Goal: Transaction & Acquisition: Book appointment/travel/reservation

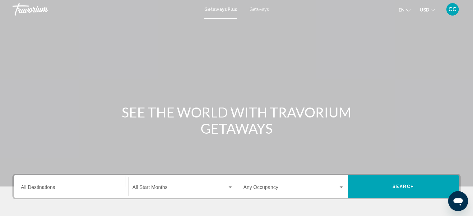
click at [256, 8] on span "Getaways" at bounding box center [259, 9] width 20 height 5
click at [454, 7] on span "CC" at bounding box center [452, 9] width 8 height 6
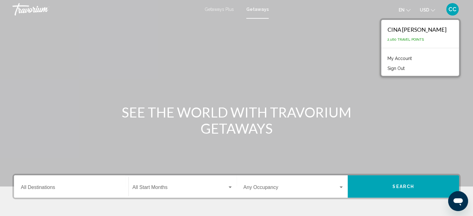
click at [384, 58] on link "My Account" at bounding box center [399, 58] width 30 height 8
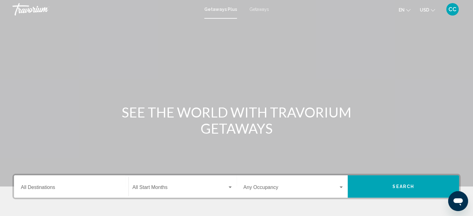
click at [254, 9] on span "Getaways" at bounding box center [259, 9] width 20 height 5
click at [44, 187] on input "Destination All Destinations" at bounding box center [71, 189] width 101 height 6
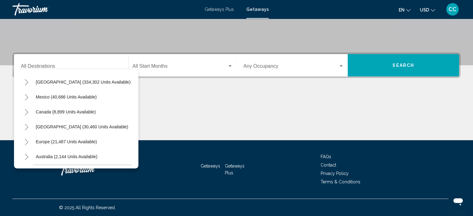
scroll to position [25, 0]
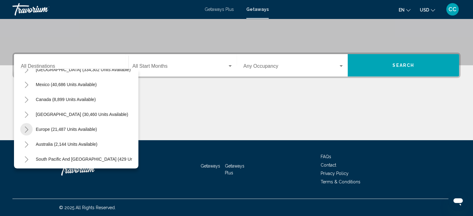
click at [27, 129] on icon "Toggle Europe (21,487 units available)" at bounding box center [26, 130] width 5 height 6
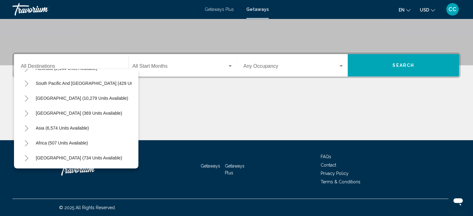
scroll to position [478, 0]
click at [25, 125] on icon "Toggle Asia (6,574 units available)" at bounding box center [26, 128] width 5 height 6
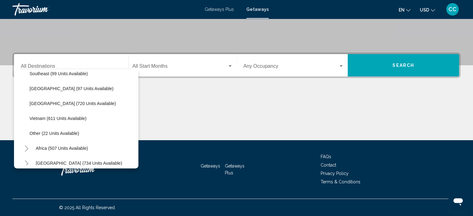
scroll to position [687, 0]
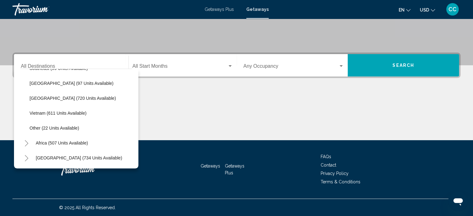
click at [26, 155] on icon "Toggle Middle East (734 units available)" at bounding box center [26, 158] width 5 height 6
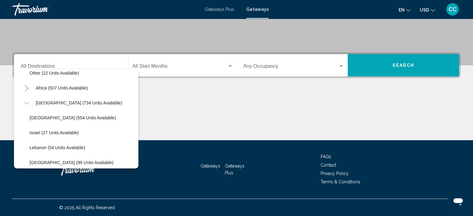
scroll to position [747, 0]
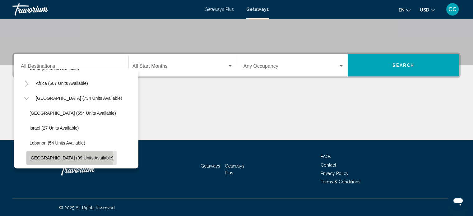
click at [35, 155] on span "United Arab Emirates (99 units available)" at bounding box center [72, 157] width 84 height 5
type input "**********"
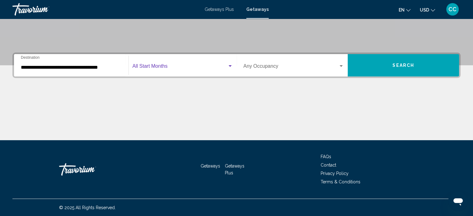
click at [230, 65] on div "Search widget" at bounding box center [229, 66] width 3 height 2
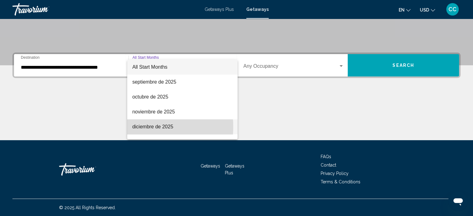
click at [139, 127] on span "diciembre de 2025" at bounding box center [182, 126] width 100 height 15
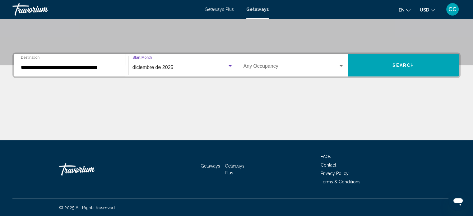
click at [260, 67] on span "Search widget" at bounding box center [290, 68] width 95 height 6
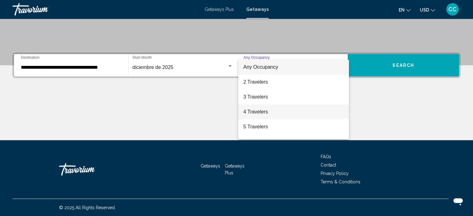
click at [251, 111] on span "4 Travelers" at bounding box center [293, 111] width 101 height 15
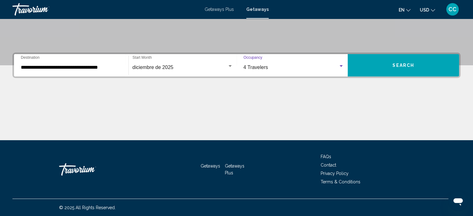
click at [399, 66] on span "Search" at bounding box center [403, 65] width 22 height 5
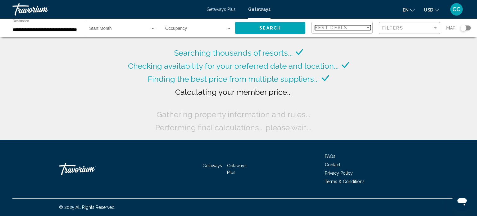
click at [368, 27] on div "Sort by" at bounding box center [368, 28] width 3 height 2
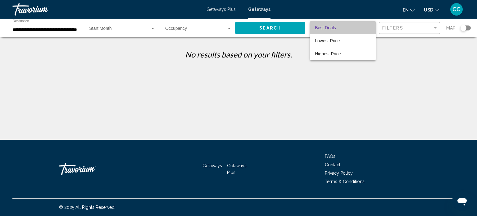
click at [332, 28] on span "Best Deals" at bounding box center [325, 27] width 21 height 5
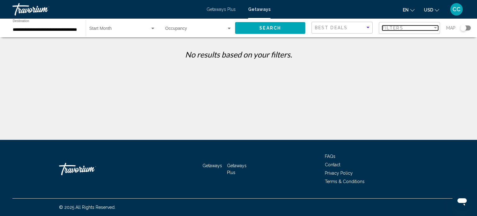
click at [417, 26] on div "Filters" at bounding box center [408, 27] width 50 height 5
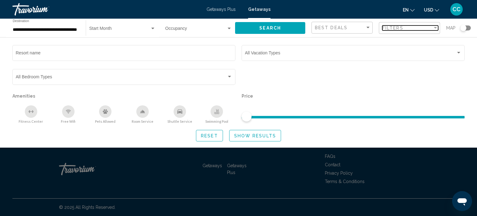
click at [436, 26] on div "Filter" at bounding box center [436, 27] width 6 height 5
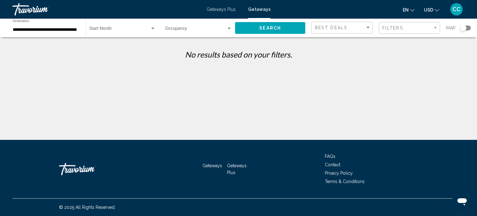
click at [174, 28] on span "Search widget" at bounding box center [195, 29] width 61 height 5
click at [104, 28] on div at bounding box center [238, 108] width 477 height 216
click at [104, 29] on span "Search widget" at bounding box center [119, 29] width 61 height 5
click at [157, 29] on mat-option "All Start Months" at bounding box center [122, 29] width 76 height 13
click at [132, 27] on span "Search widget" at bounding box center [119, 29] width 61 height 5
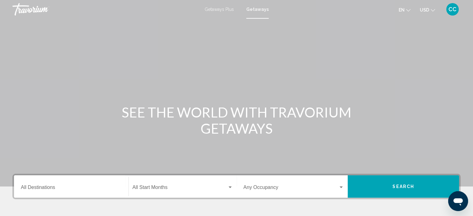
click at [259, 8] on span "Getaways" at bounding box center [257, 9] width 22 height 5
click at [56, 185] on div "Destination All Destinations" at bounding box center [71, 187] width 101 height 20
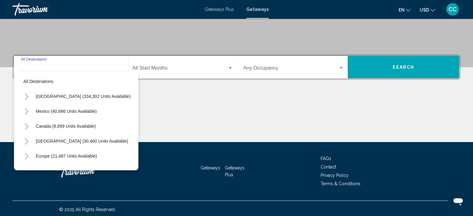
scroll to position [121, 0]
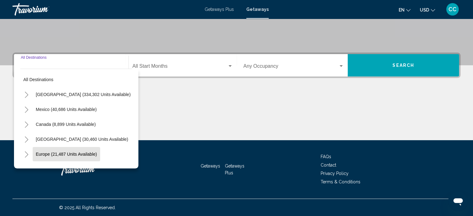
click at [59, 154] on span "Europe (21,487 units available)" at bounding box center [66, 154] width 61 height 5
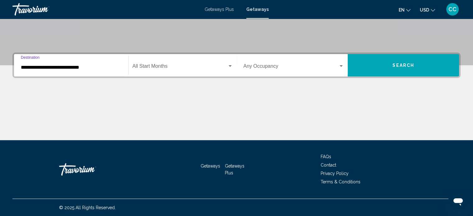
click at [29, 68] on input "**********" at bounding box center [71, 68] width 101 height 6
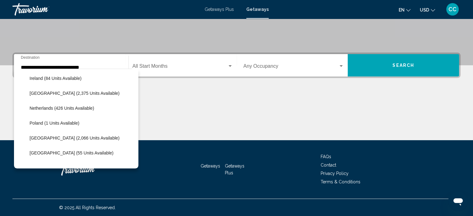
scroll to position [478, 0]
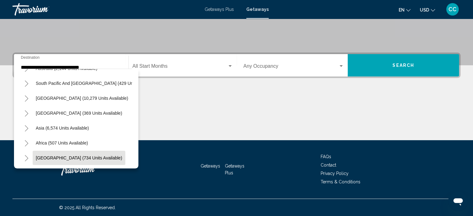
click at [45, 155] on span "[GEOGRAPHIC_DATA] (734 units available)" at bounding box center [79, 157] width 86 height 5
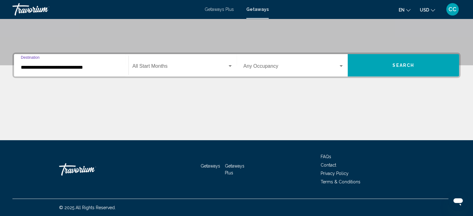
click at [76, 65] on input "**********" at bounding box center [71, 68] width 101 height 6
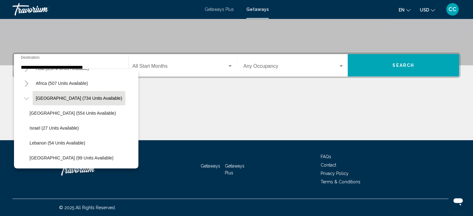
scroll to position [538, 0]
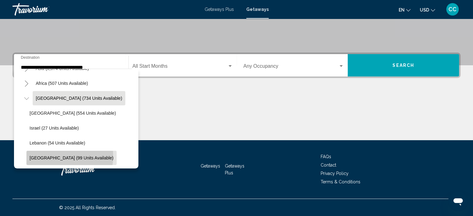
click at [60, 155] on span "United Arab Emirates (99 units available)" at bounding box center [72, 157] width 84 height 5
type input "**********"
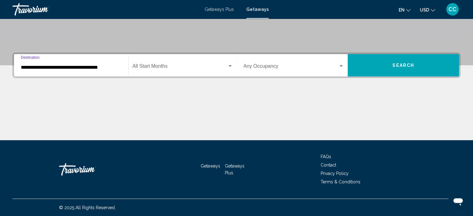
click at [160, 67] on span "Search widget" at bounding box center [179, 68] width 95 height 6
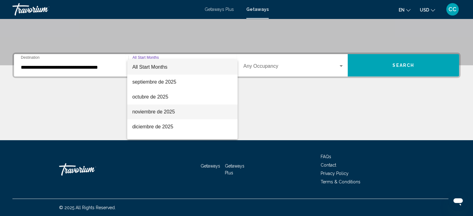
click at [149, 109] on span "noviembre de 2025" at bounding box center [182, 111] width 100 height 15
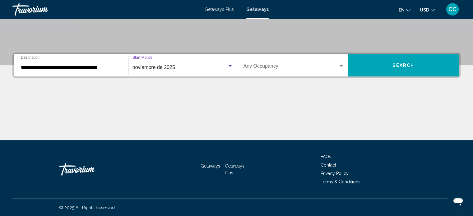
click at [258, 67] on span "Search widget" at bounding box center [290, 68] width 95 height 6
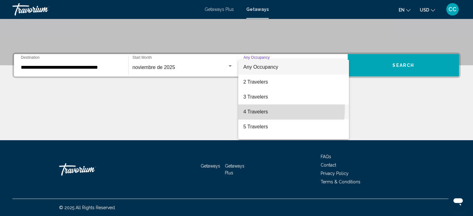
click at [252, 108] on span "4 Travelers" at bounding box center [293, 111] width 101 height 15
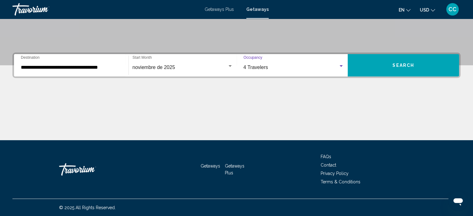
click at [398, 63] on span "Search" at bounding box center [403, 65] width 22 height 5
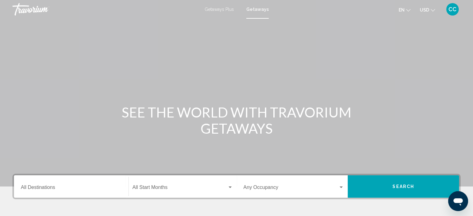
click at [254, 9] on span "Getaways" at bounding box center [257, 9] width 22 height 5
click at [42, 189] on input "Destination All Destinations" at bounding box center [71, 189] width 101 height 6
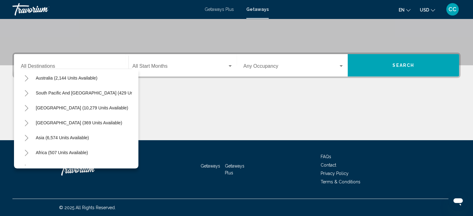
scroll to position [105, 0]
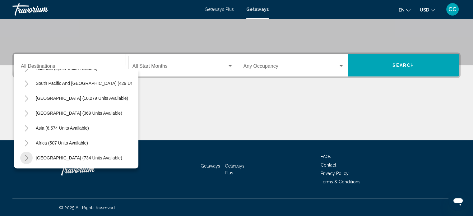
click at [27, 155] on icon "Toggle Middle East (734 units available)" at bounding box center [26, 158] width 5 height 6
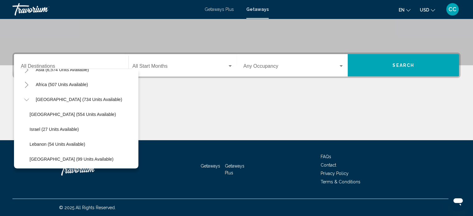
scroll to position [165, 0]
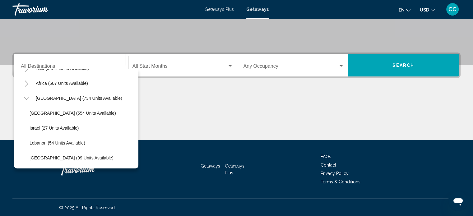
click at [84, 155] on span "United Arab Emirates (99 units available)" at bounding box center [72, 157] width 84 height 5
type input "**********"
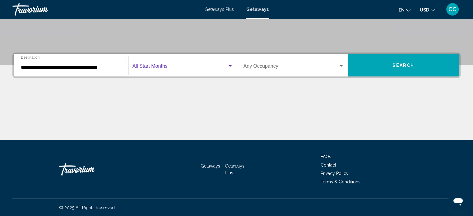
click at [159, 67] on span "Search widget" at bounding box center [179, 68] width 95 height 6
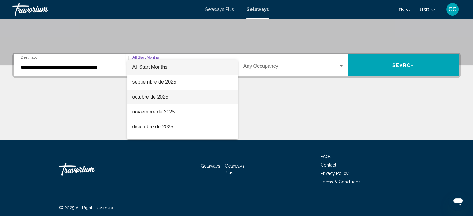
drag, startPoint x: 143, startPoint y: 99, endPoint x: 157, endPoint y: 93, distance: 15.3
click at [143, 99] on span "octubre de 2025" at bounding box center [182, 97] width 100 height 15
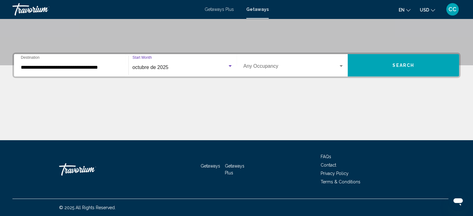
click at [259, 67] on span "Search widget" at bounding box center [290, 68] width 95 height 6
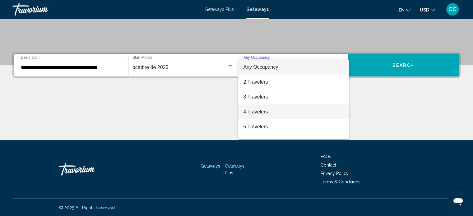
click at [253, 113] on span "4 Travelers" at bounding box center [293, 111] width 101 height 15
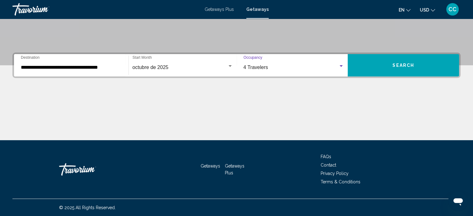
click at [418, 61] on button "Search" at bounding box center [403, 65] width 111 height 22
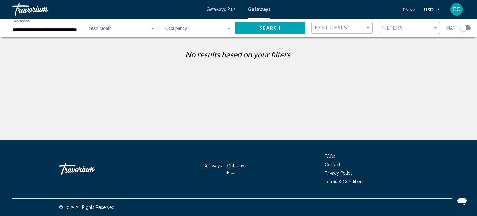
click at [103, 28] on span "Search widget" at bounding box center [119, 29] width 61 height 5
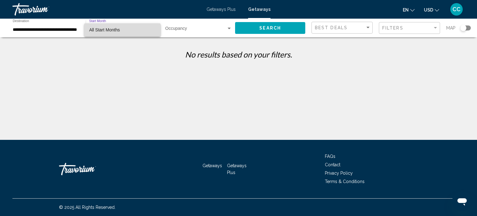
click at [112, 29] on span "All Start Months" at bounding box center [104, 29] width 31 height 5
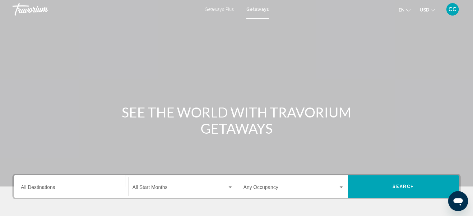
click at [253, 8] on span "Getaways" at bounding box center [257, 9] width 22 height 5
click at [39, 187] on input "Destination All Destinations" at bounding box center [71, 189] width 101 height 6
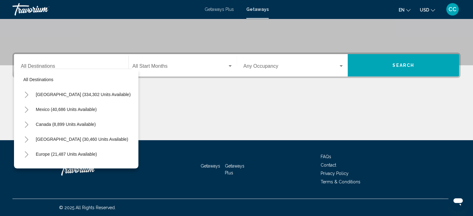
scroll to position [105, 0]
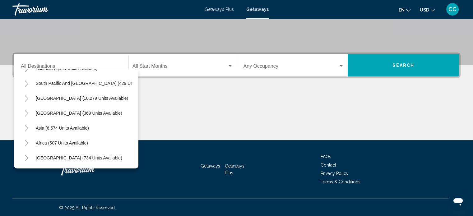
click at [26, 155] on icon "Toggle Middle East (734 units available)" at bounding box center [26, 158] width 5 height 6
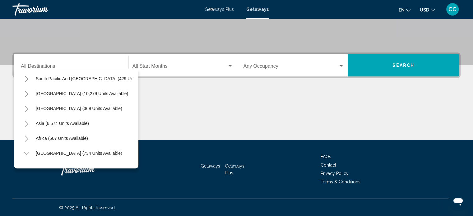
scroll to position [165, 0]
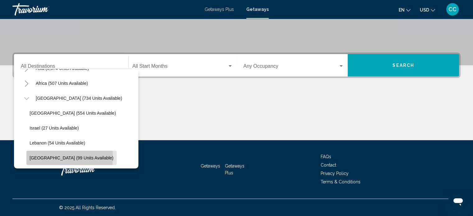
click at [40, 155] on span "United Arab Emirates (99 units available)" at bounding box center [72, 157] width 84 height 5
type input "**********"
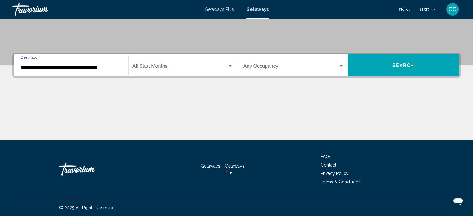
click at [150, 58] on div "Start Month All Start Months" at bounding box center [182, 66] width 100 height 20
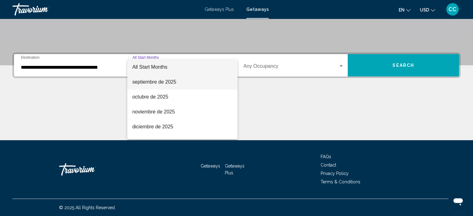
click at [143, 84] on span "septiembre de 2025" at bounding box center [182, 82] width 100 height 15
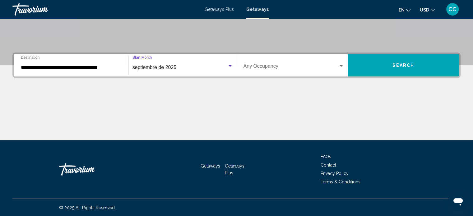
click at [342, 67] on div "Search widget" at bounding box center [341, 66] width 6 height 5
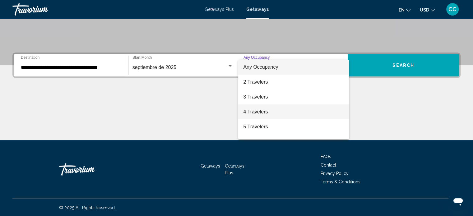
click at [260, 109] on span "4 Travelers" at bounding box center [293, 111] width 101 height 15
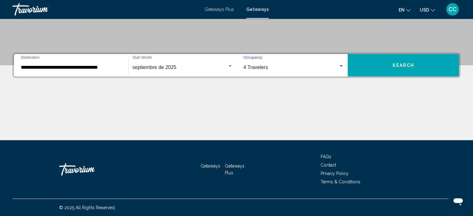
click at [398, 66] on span "Search" at bounding box center [403, 65] width 22 height 5
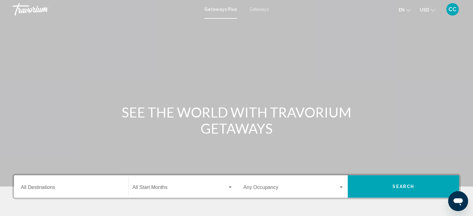
click at [262, 7] on span "Getaways" at bounding box center [259, 9] width 20 height 5
click at [35, 188] on input "Destination All Destinations" at bounding box center [71, 189] width 101 height 6
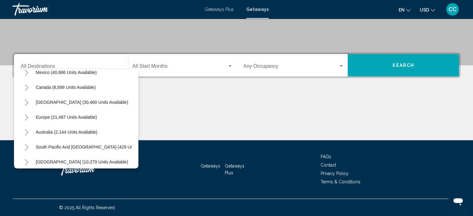
scroll to position [42, 0]
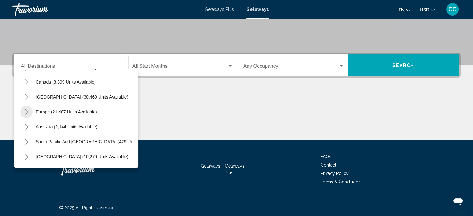
click at [26, 111] on icon "Toggle Europe (21,487 units available)" at bounding box center [26, 112] width 5 height 6
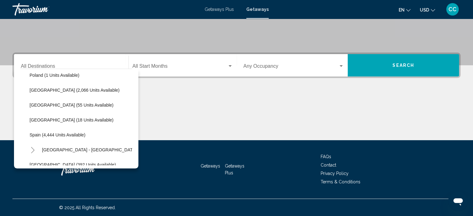
scroll to position [295, 0]
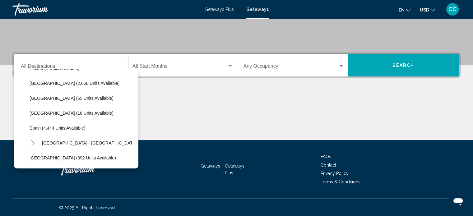
click at [33, 141] on icon "Toggle Spain - Canary Islands (1,287 units available)" at bounding box center [32, 143] width 5 height 6
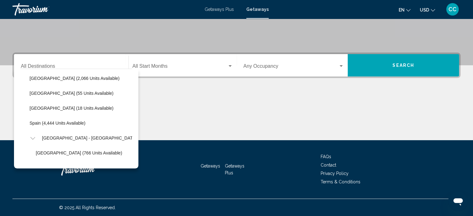
scroll to position [284, 0]
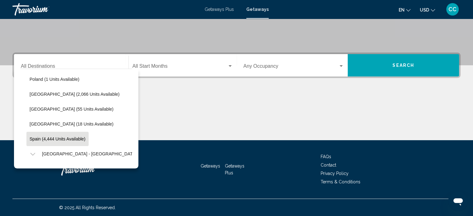
click at [36, 139] on span "Spain (4,444 units available)" at bounding box center [58, 138] width 56 height 5
type input "**********"
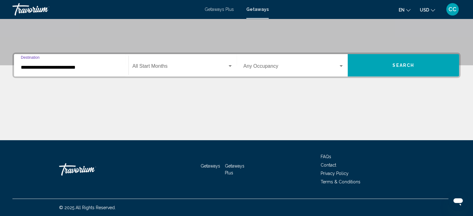
click at [159, 65] on span "Search widget" at bounding box center [179, 68] width 95 height 6
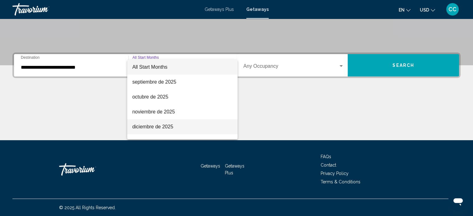
click at [142, 125] on span "diciembre de 2025" at bounding box center [182, 126] width 100 height 15
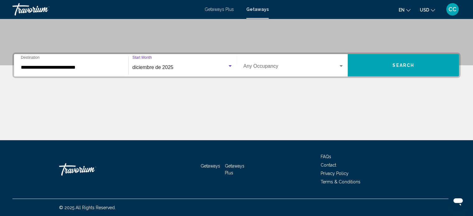
click at [278, 67] on span "Search widget" at bounding box center [290, 68] width 95 height 6
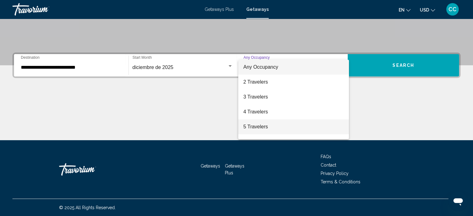
click at [259, 129] on span "5 Travelers" at bounding box center [293, 126] width 101 height 15
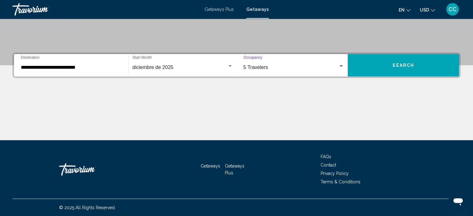
click at [405, 63] on span "Search" at bounding box center [403, 65] width 22 height 5
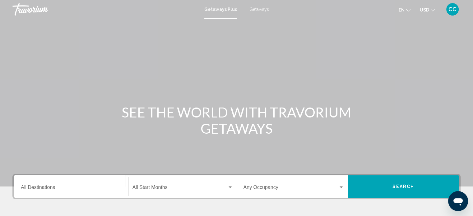
click at [260, 9] on span "Getaways" at bounding box center [259, 9] width 20 height 5
click at [39, 187] on input "Destination All Destinations" at bounding box center [71, 189] width 101 height 6
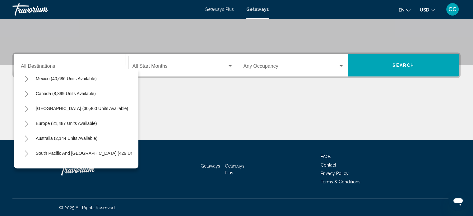
scroll to position [33, 0]
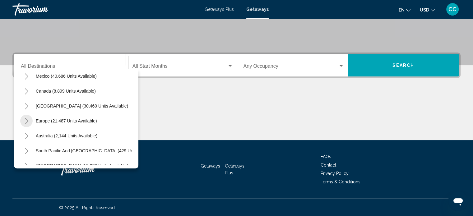
click at [29, 121] on icon "Toggle Europe (21,487 units available)" at bounding box center [26, 121] width 5 height 6
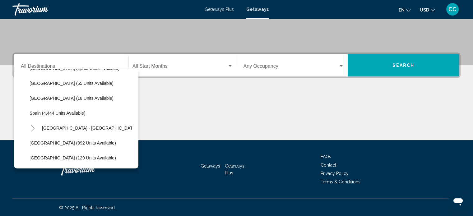
scroll to position [319, 0]
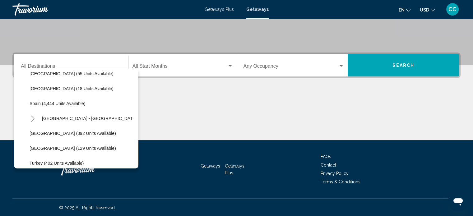
click at [34, 118] on icon "Toggle Spain - Canary Islands (1,287 units available)" at bounding box center [32, 119] width 5 height 6
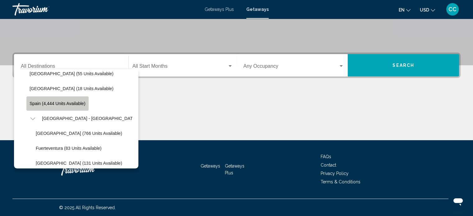
click at [34, 104] on span "Spain (4,444 units available)" at bounding box center [58, 103] width 56 height 5
type input "**********"
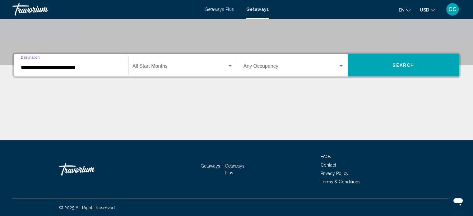
click at [153, 66] on span "Search widget" at bounding box center [179, 68] width 95 height 6
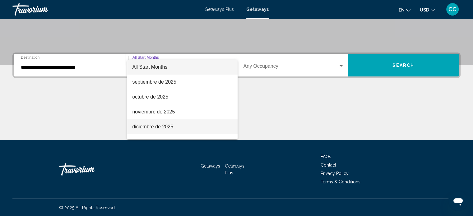
click at [145, 127] on span "diciembre de 2025" at bounding box center [182, 126] width 100 height 15
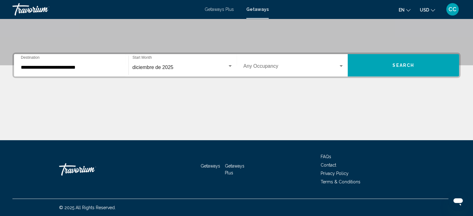
click at [342, 62] on div "Occupancy Any Occupancy" at bounding box center [293, 66] width 101 height 20
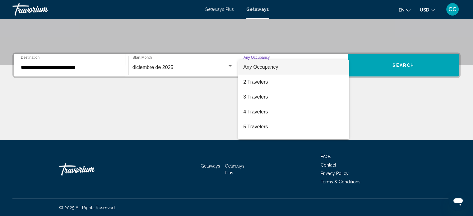
scroll to position [12, 0]
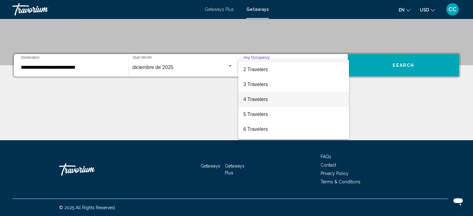
click at [260, 99] on span "4 Travelers" at bounding box center [293, 99] width 101 height 15
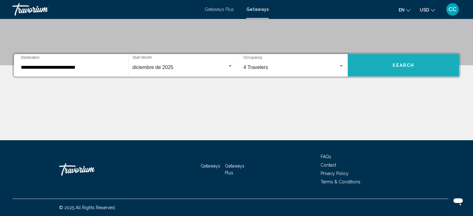
click at [405, 67] on button "Search" at bounding box center [403, 65] width 111 height 22
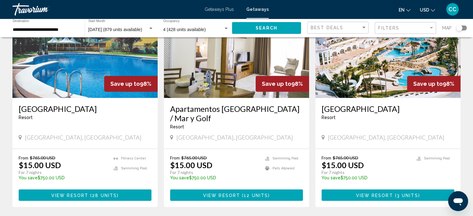
scroll to position [528, 0]
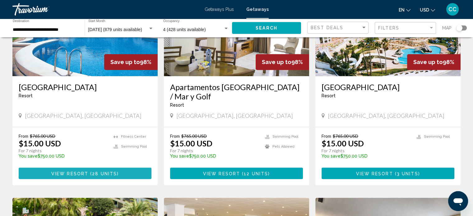
click at [73, 171] on span "View Resort" at bounding box center [69, 173] width 37 height 5
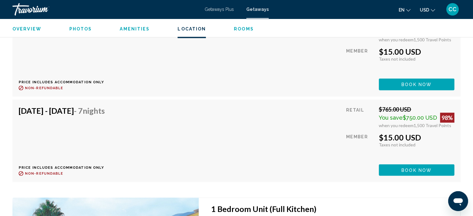
scroll to position [1278, 0]
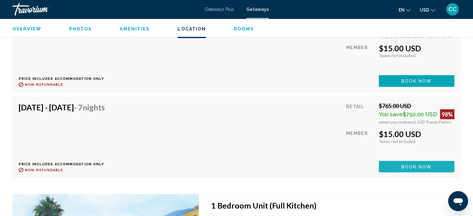
click at [417, 164] on span "Book now" at bounding box center [416, 166] width 30 height 5
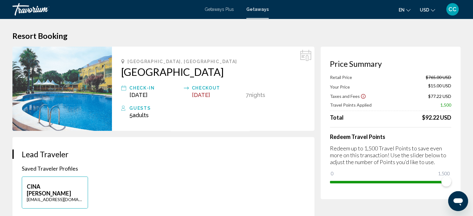
scroll to position [4, 0]
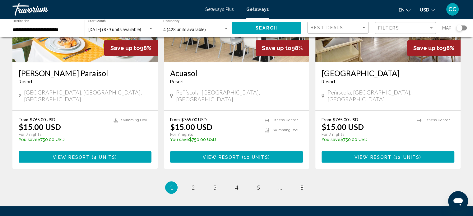
scroll to position [777, 0]
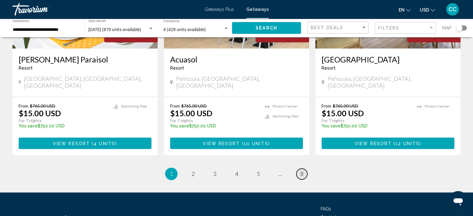
click at [303, 168] on link "page 8" at bounding box center [301, 173] width 11 height 11
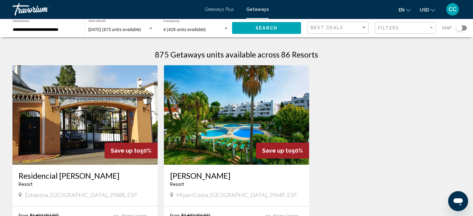
click at [464, 28] on div "Search widget" at bounding box center [461, 27] width 11 height 5
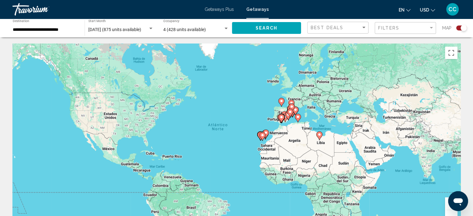
click at [446, 204] on button "Ampliar" at bounding box center [451, 203] width 12 height 12
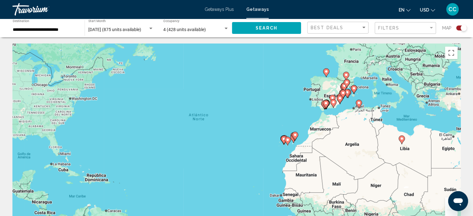
click at [446, 203] on button "Ampliar" at bounding box center [451, 203] width 12 height 12
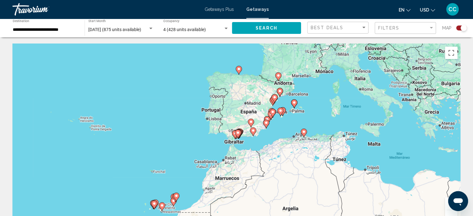
drag, startPoint x: 381, startPoint y: 110, endPoint x: 208, endPoint y: 145, distance: 176.0
click at [204, 165] on div "Para activar la función de arrastre con el teclado, pulsa Alt + Intro. Cuando h…" at bounding box center [236, 137] width 448 height 187
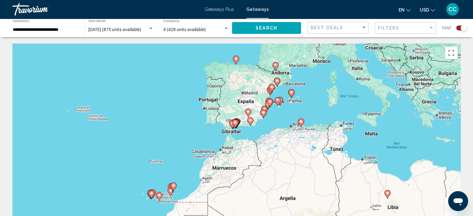
drag, startPoint x: 452, startPoint y: 164, endPoint x: 449, endPoint y: 171, distance: 6.8
click at [449, 165] on div "Para activar la función de arrastre con el teclado, pulsa Alt + Intro. Cuando h…" at bounding box center [236, 137] width 448 height 187
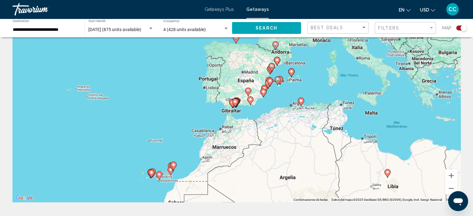
scroll to position [37, 0]
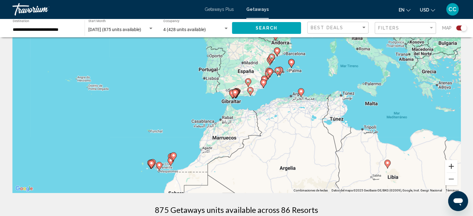
click at [448, 168] on button "Ampliar" at bounding box center [451, 166] width 12 height 12
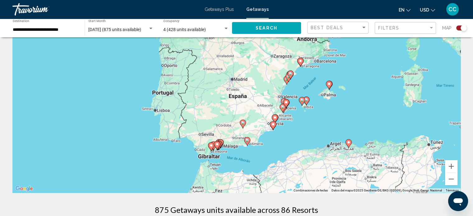
drag, startPoint x: 199, startPoint y: 56, endPoint x: 180, endPoint y: 122, distance: 69.5
click at [180, 122] on div "Para activar la función de arrastre con el teclado, pulsa Alt + Intro. Cuando h…" at bounding box center [236, 99] width 448 height 187
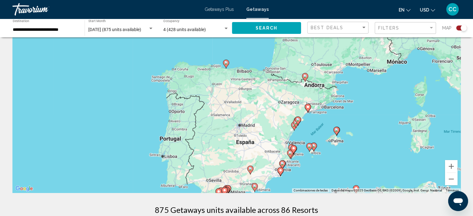
drag, startPoint x: 210, startPoint y: 73, endPoint x: 216, endPoint y: 103, distance: 30.5
click at [216, 103] on div "Para activar la función de arrastre con el teclado, pulsa Alt + Intro. Cuando h…" at bounding box center [236, 99] width 448 height 187
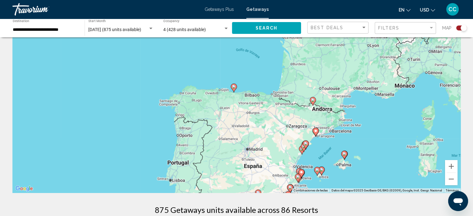
drag, startPoint x: 228, startPoint y: 75, endPoint x: 237, endPoint y: 102, distance: 29.3
click at [237, 102] on div "Para activar la función de arrastre con el teclado, pulsa Alt + Intro. Cuando h…" at bounding box center [236, 99] width 448 height 187
click at [235, 89] on image "Main content" at bounding box center [234, 87] width 4 height 4
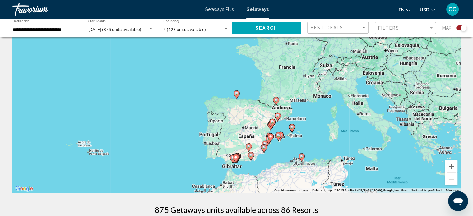
click at [237, 95] on image "Main content" at bounding box center [237, 94] width 4 height 4
type input "**********"
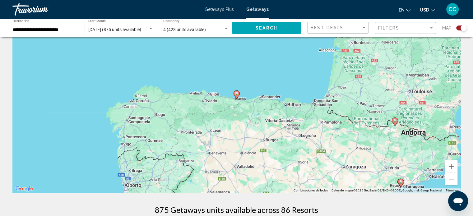
click at [237, 94] on image "Main content" at bounding box center [237, 94] width 4 height 4
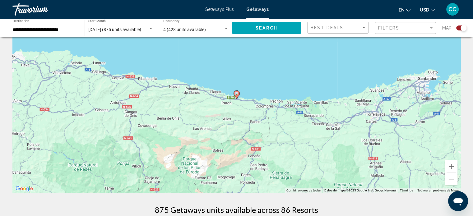
click at [237, 94] on image "Main content" at bounding box center [237, 94] width 4 height 4
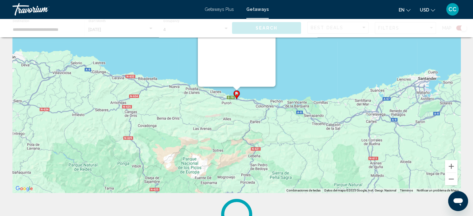
scroll to position [0, 0]
